Goal: Task Accomplishment & Management: Complete application form

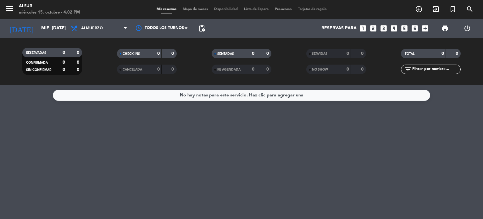
click at [385, 26] on icon "looks_3" at bounding box center [383, 28] width 8 height 8
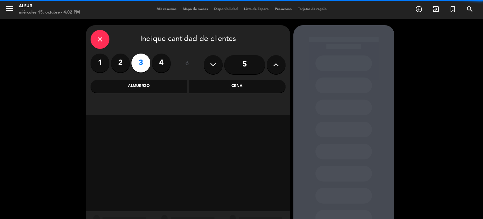
click at [236, 86] on div "Cena" at bounding box center [237, 86] width 97 height 13
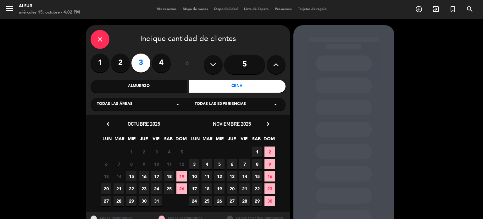
click at [131, 176] on span "15" at bounding box center [131, 176] width 10 height 10
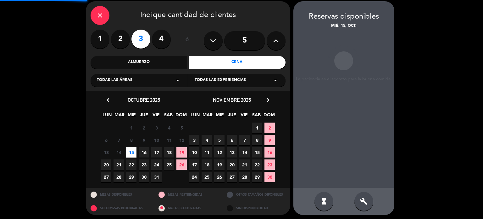
scroll to position [25, 0]
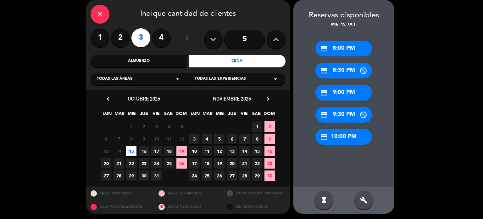
click at [343, 51] on div "credit_card 8:00 PM" at bounding box center [343, 49] width 57 height 16
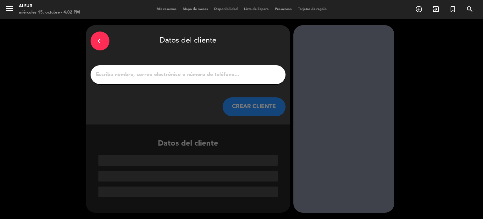
scroll to position [0, 0]
click at [227, 77] on input "1" at bounding box center [187, 74] width 185 height 9
paste input "[PERSON_NAME]"
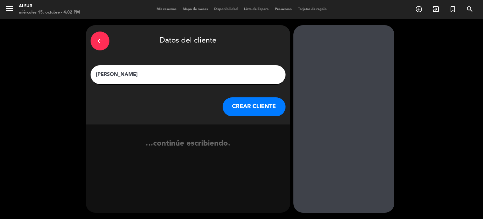
type input "[PERSON_NAME]"
click at [260, 105] on button "CREAR CLIENTE" at bounding box center [254, 106] width 63 height 19
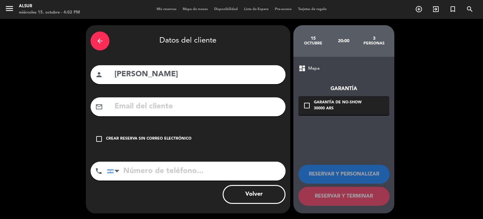
click at [186, 110] on input "text" at bounding box center [197, 106] width 167 height 13
drag, startPoint x: 158, startPoint y: 126, endPoint x: 158, endPoint y: 133, distance: 7.2
click at [158, 132] on div "arrow_back Datos del cliente person [PERSON_NAME] mail_outline check_box_outlin…" at bounding box center [188, 119] width 204 height 188
click at [158, 133] on div "check_box_outline_blank Crear reserva sin correo electrónico" at bounding box center [188, 138] width 195 height 19
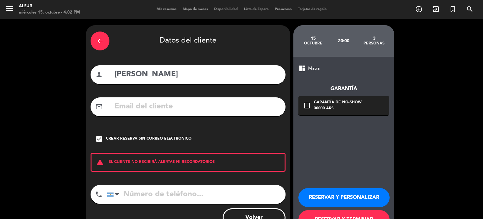
click at [168, 191] on input "tel" at bounding box center [196, 194] width 179 height 19
paste input "[PHONE_NUMBER]"
type input "[PHONE_NUMBER]"
click at [327, 191] on button "RESERVAR Y PERSONALIZAR" at bounding box center [343, 197] width 91 height 19
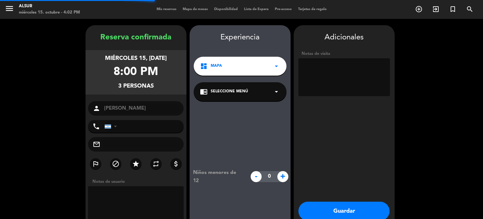
type input "[PHONE_NUMBER]"
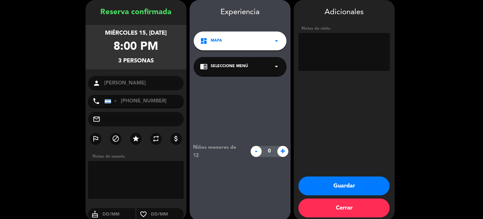
click at [317, 45] on textarea at bounding box center [343, 52] width 91 height 38
paste textarea "Village 8 H84"
type textarea "Village 8 H84"
click at [320, 182] on button "Guardar" at bounding box center [343, 185] width 91 height 19
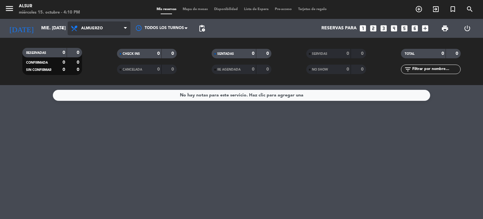
click at [97, 29] on span "Almuerzo" at bounding box center [92, 28] width 22 height 4
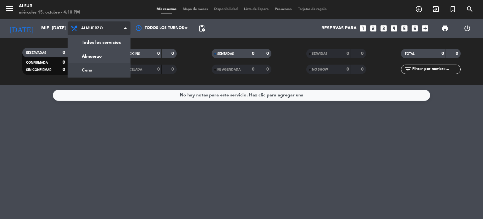
click at [97, 66] on div "menu Alsur miércoles 15. octubre - 4:10 PM Mis reservas Mapa de mesas Disponibi…" at bounding box center [241, 42] width 483 height 85
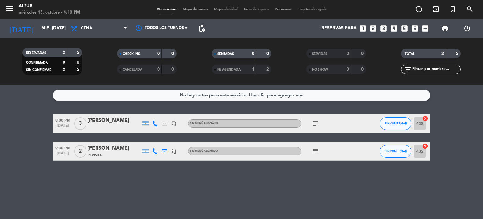
click at [321, 125] on div "subject" at bounding box center [329, 123] width 57 height 19
click at [317, 125] on icon "subject" at bounding box center [316, 123] width 8 height 8
click at [314, 176] on div "No hay notas para este servicio. Haz clic para agregar una 8:00 PM [DATE] 3 [PE…" at bounding box center [241, 152] width 483 height 134
click at [313, 149] on icon "subject" at bounding box center [316, 151] width 8 height 8
click at [243, 178] on div "No hay notas para este servicio. Haz clic para agregar una 8:00 PM [DATE] 3 [PE…" at bounding box center [241, 152] width 483 height 134
